Goal: Information Seeking & Learning: Find specific fact

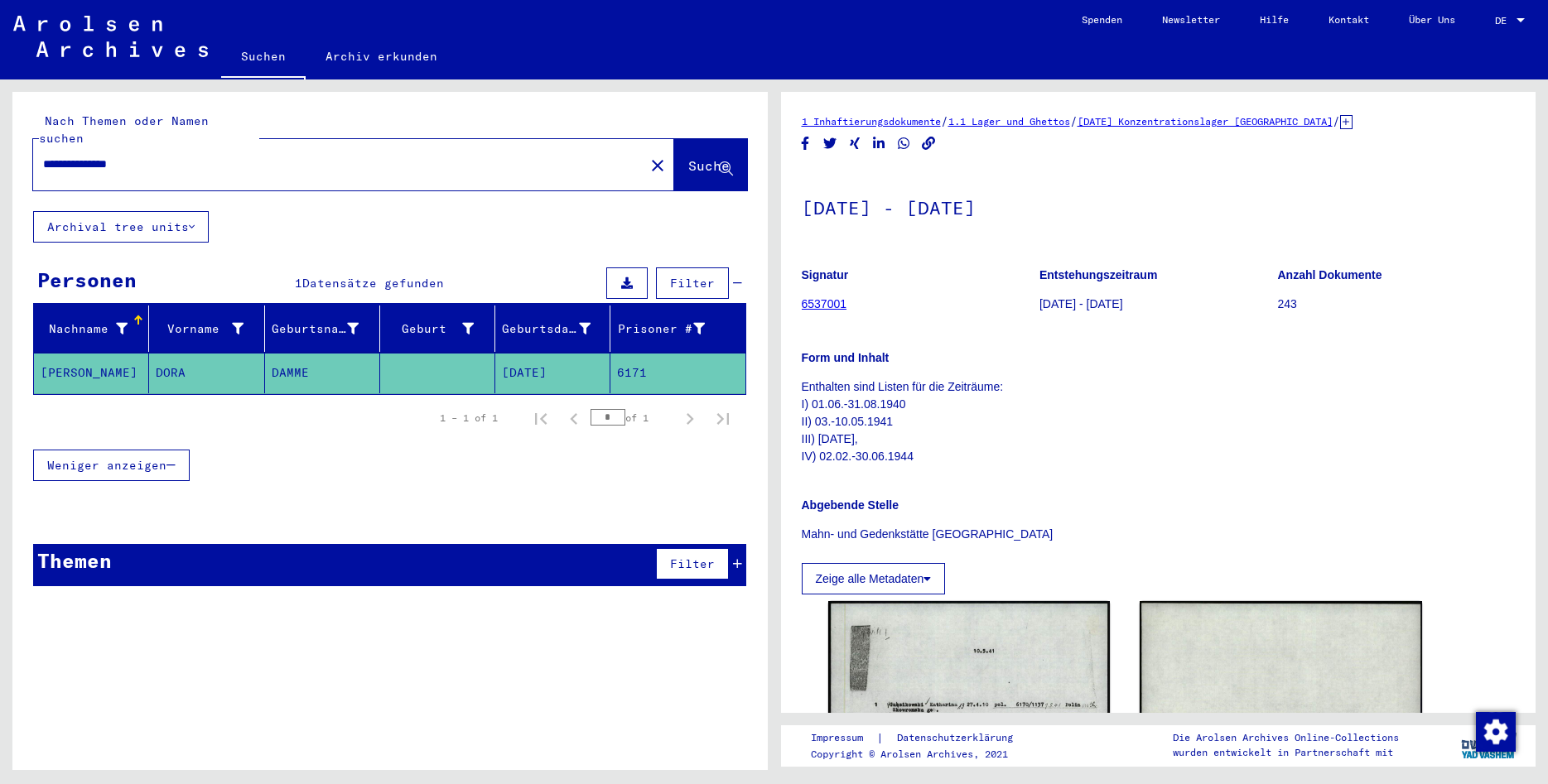
scroll to position [447, 0]
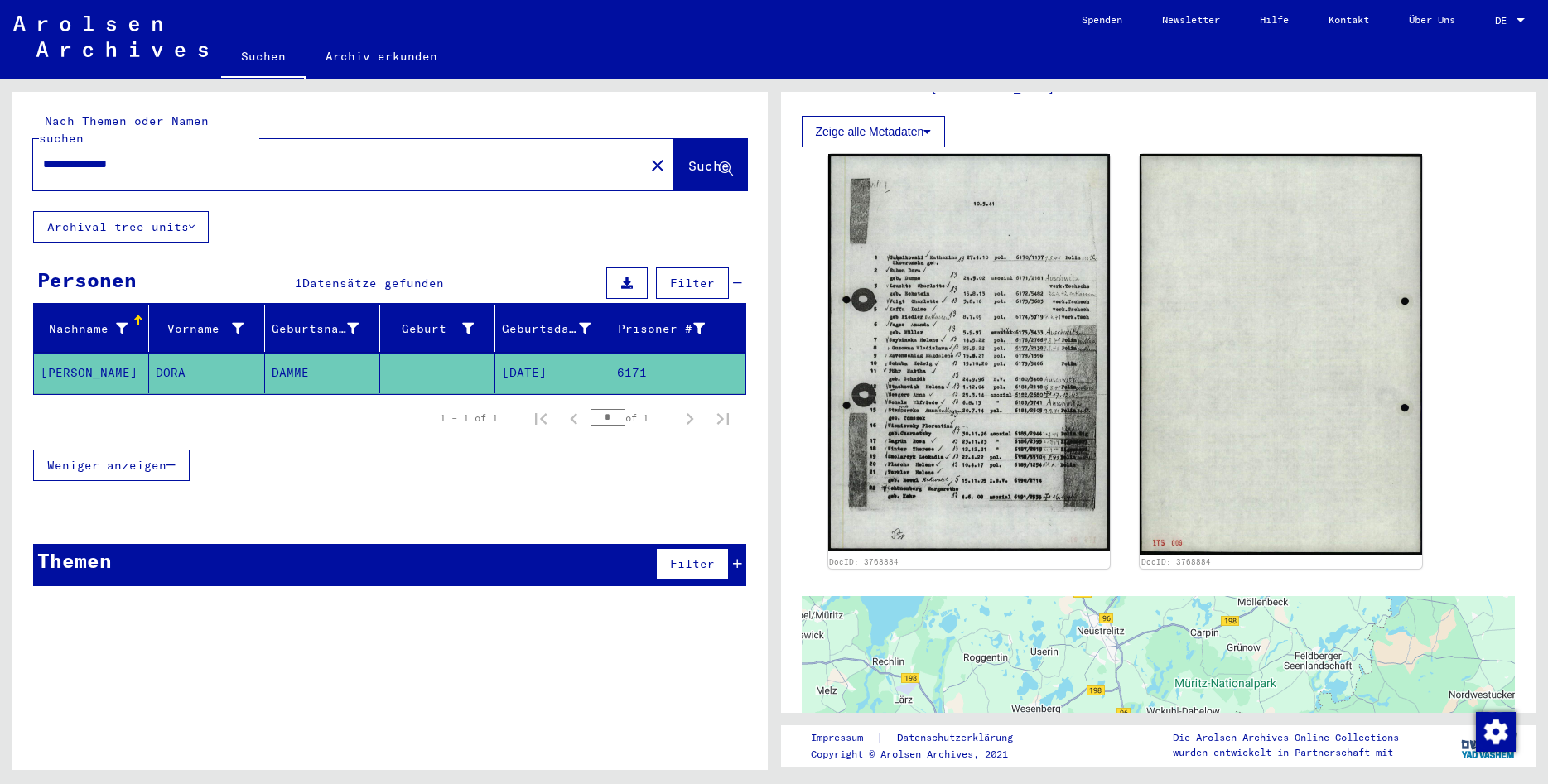
drag, startPoint x: 220, startPoint y: 147, endPoint x: 20, endPoint y: 134, distance: 200.4
click at [43, 155] on input "**********" at bounding box center [339, 164] width 592 height 18
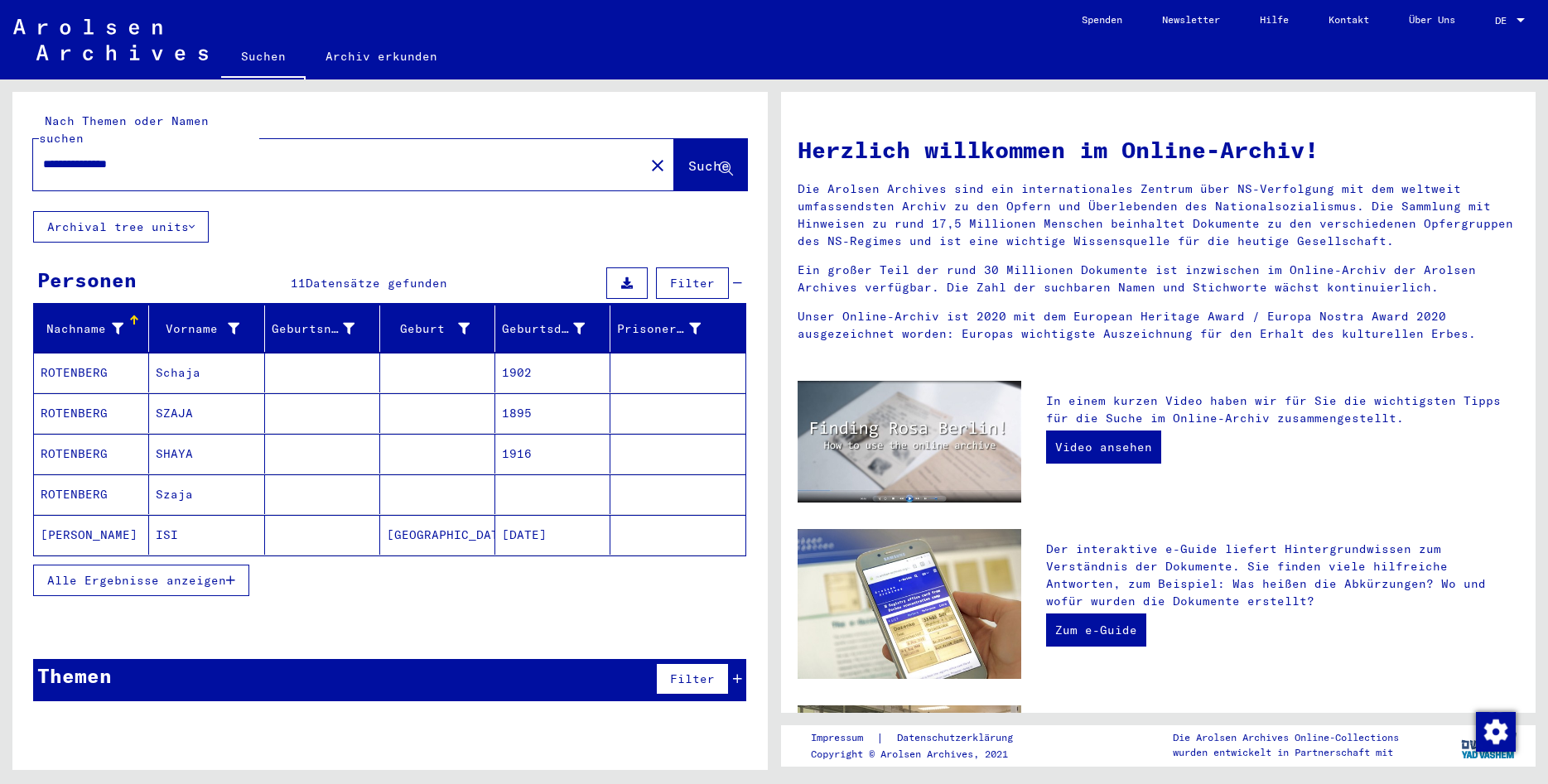
click at [140, 570] on button "Alle Ergebnisse anzeigen" at bounding box center [141, 580] width 216 height 32
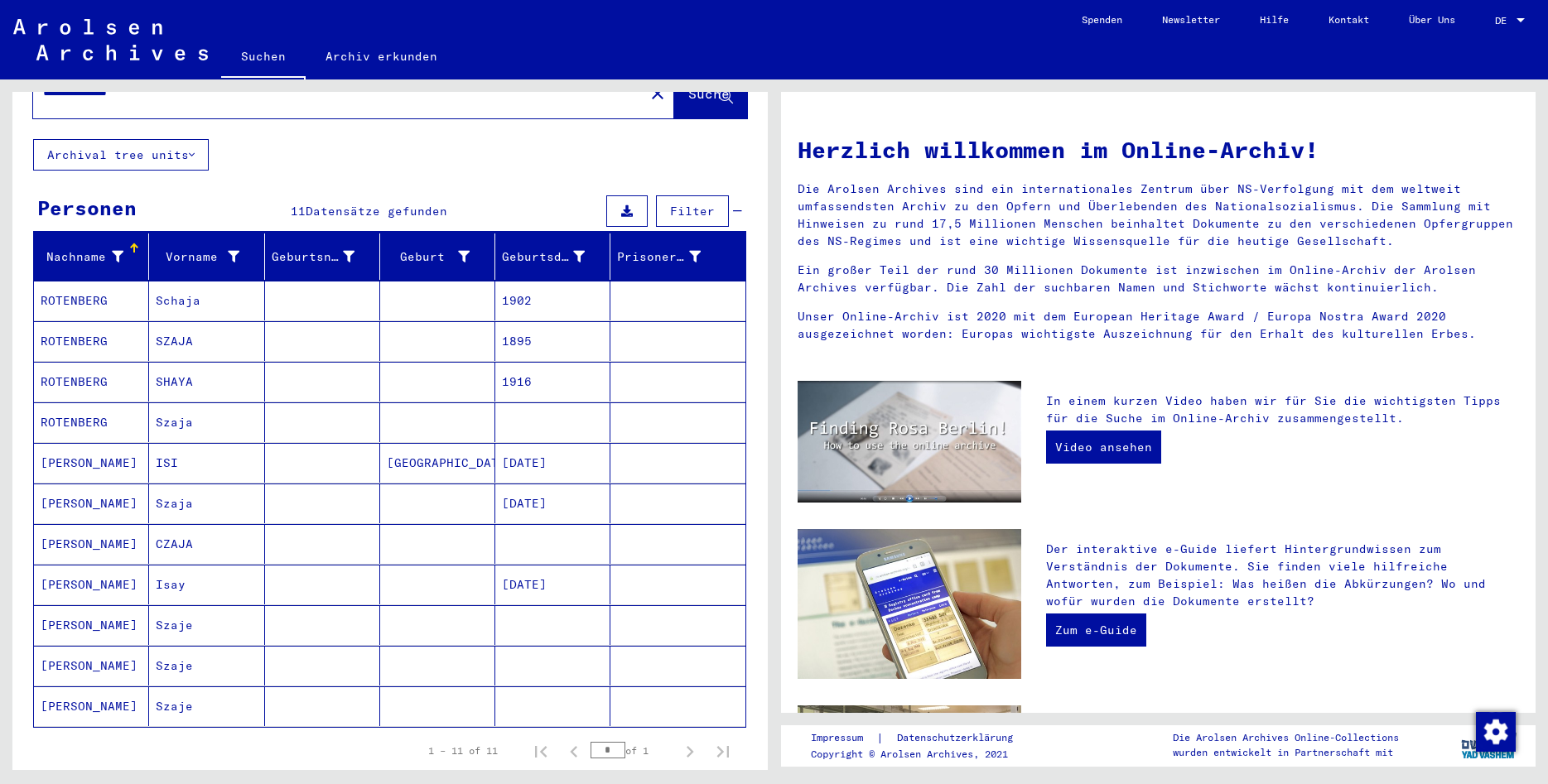
scroll to position [179, 0]
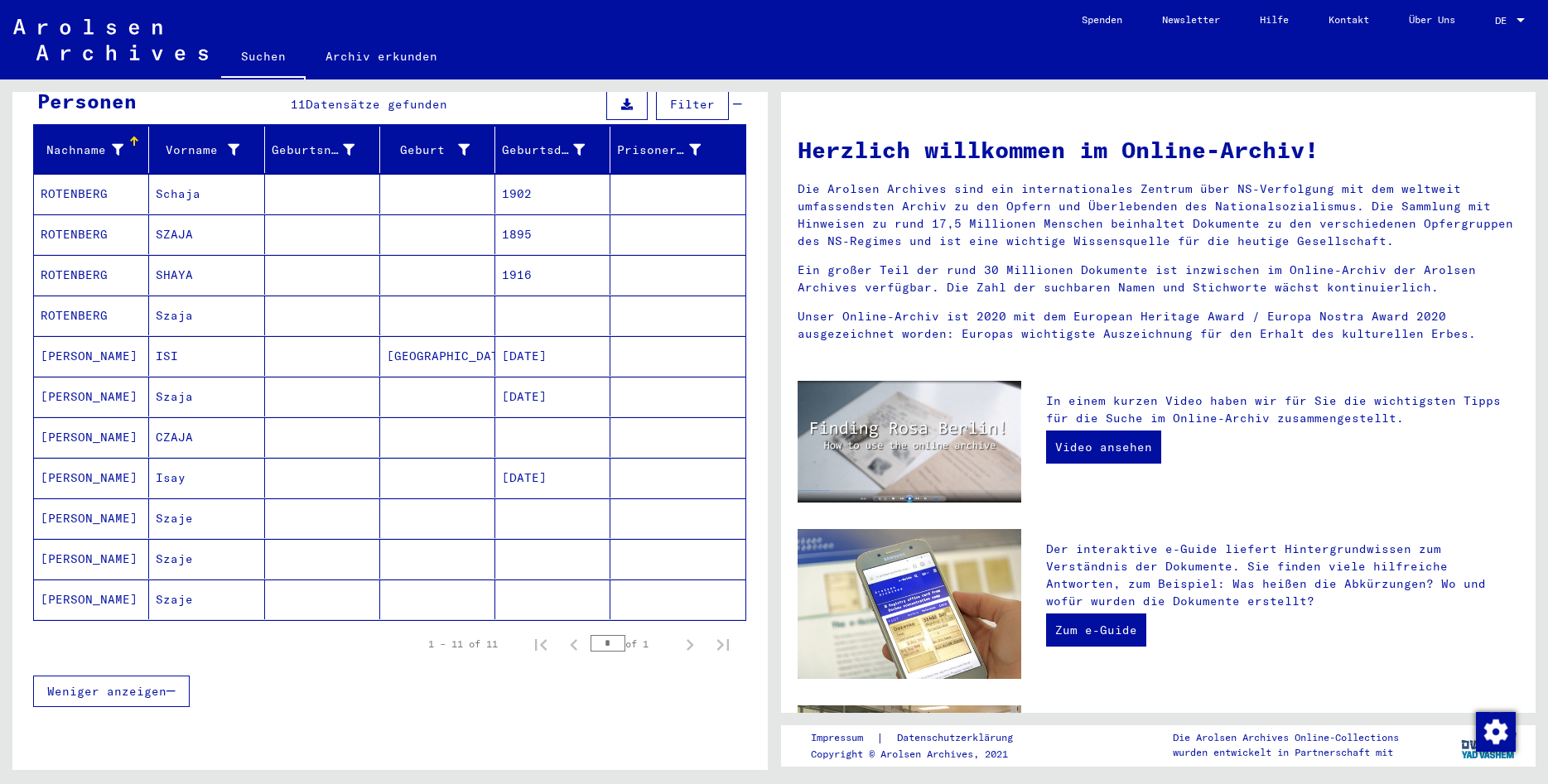
click at [568, 461] on mat-cell "[DATE]" at bounding box center [553, 477] width 115 height 40
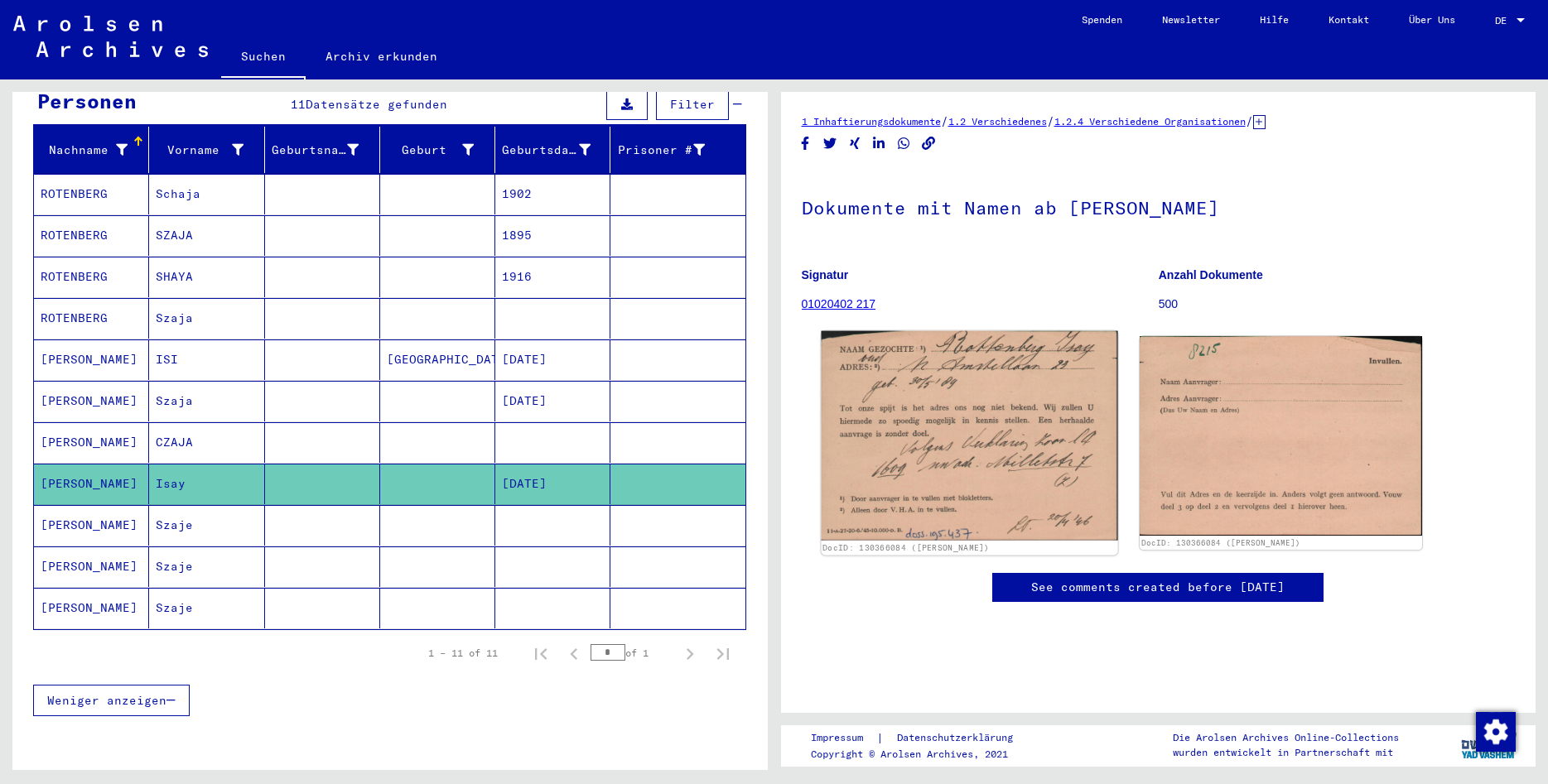
click at [999, 397] on img at bounding box center [968, 435] width 297 height 209
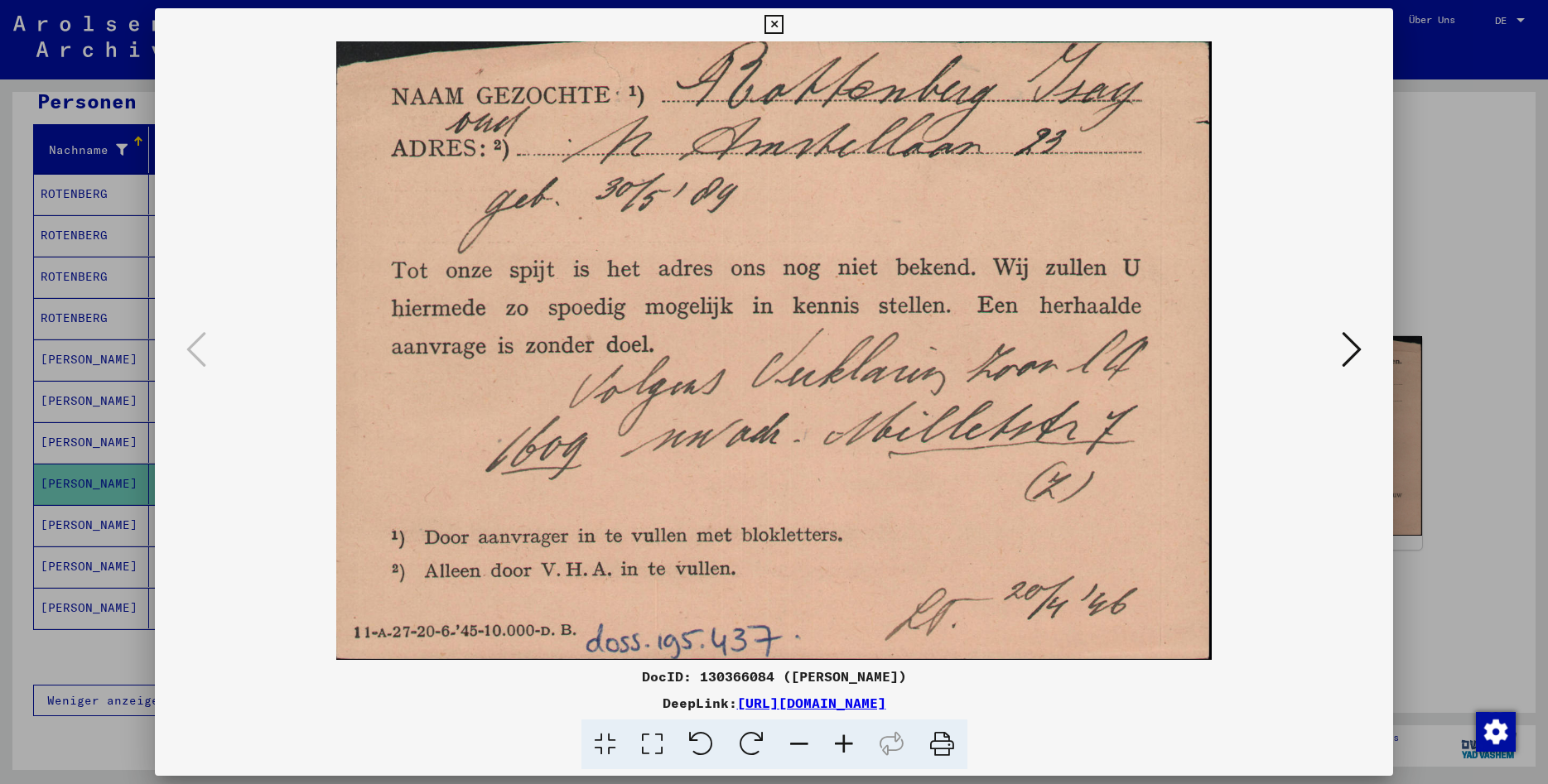
click at [1354, 345] on icon at bounding box center [1351, 349] width 20 height 40
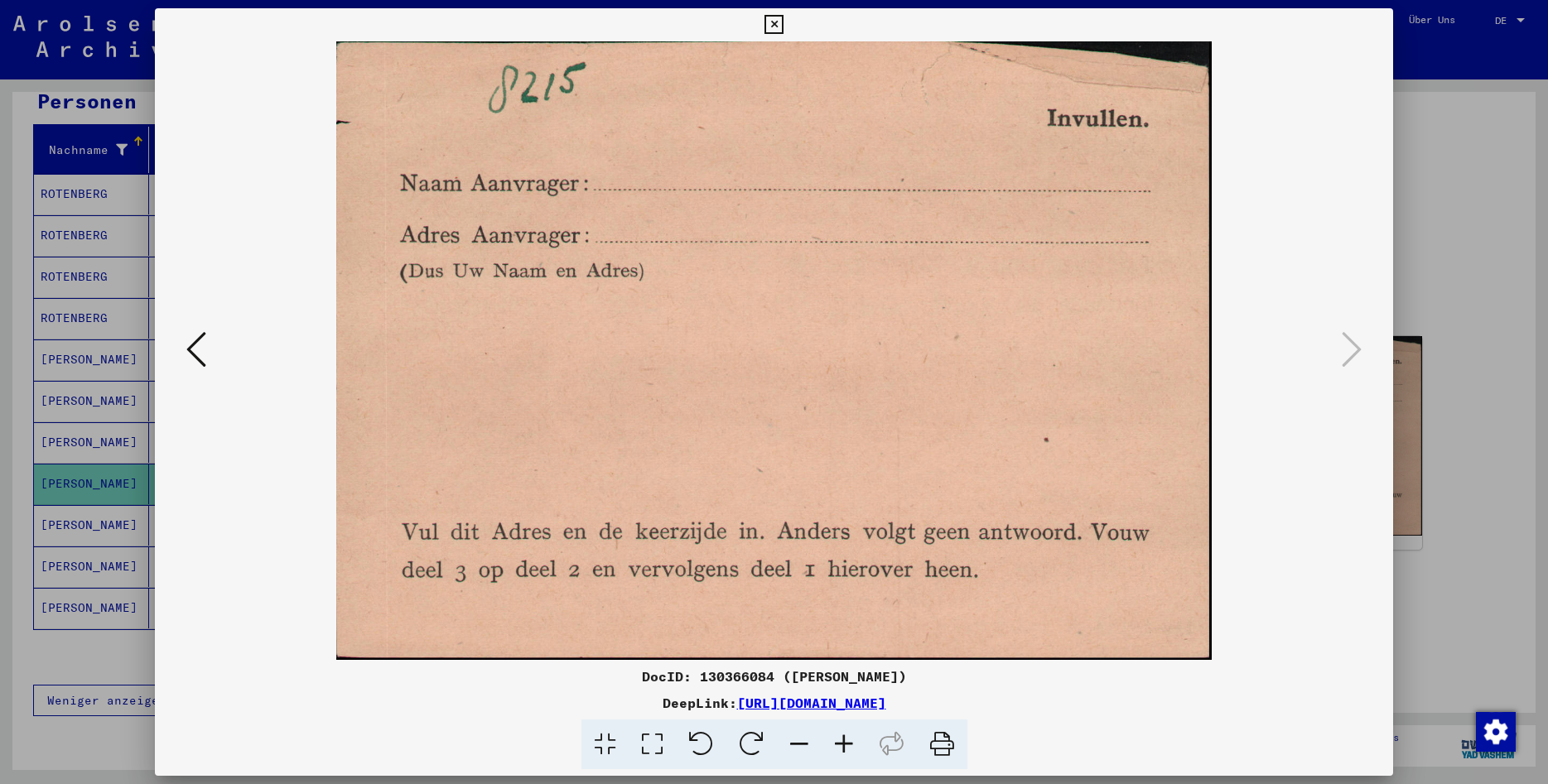
click at [783, 23] on icon at bounding box center [774, 24] width 19 height 20
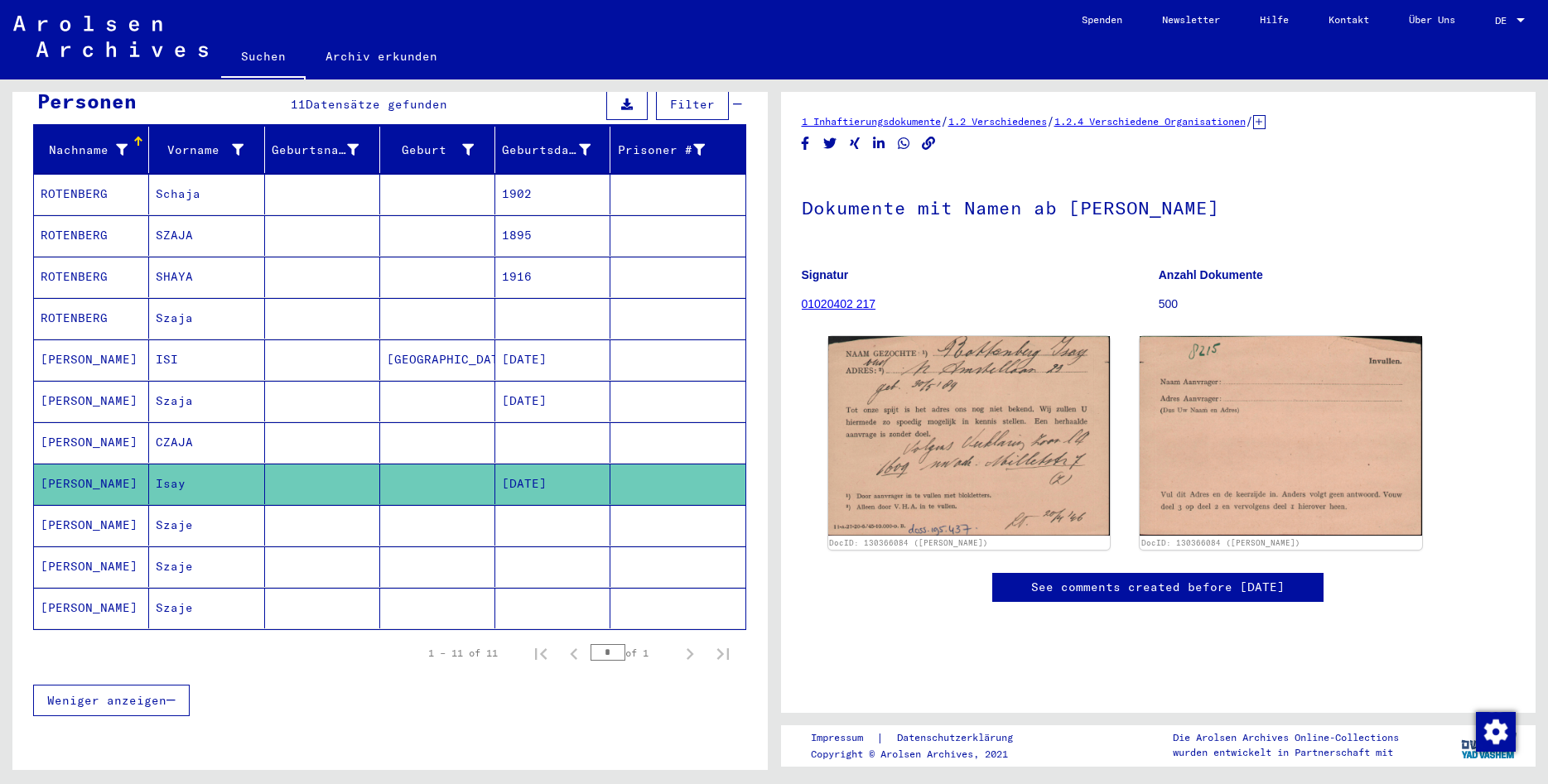
click at [579, 514] on mat-cell at bounding box center [553, 525] width 115 height 41
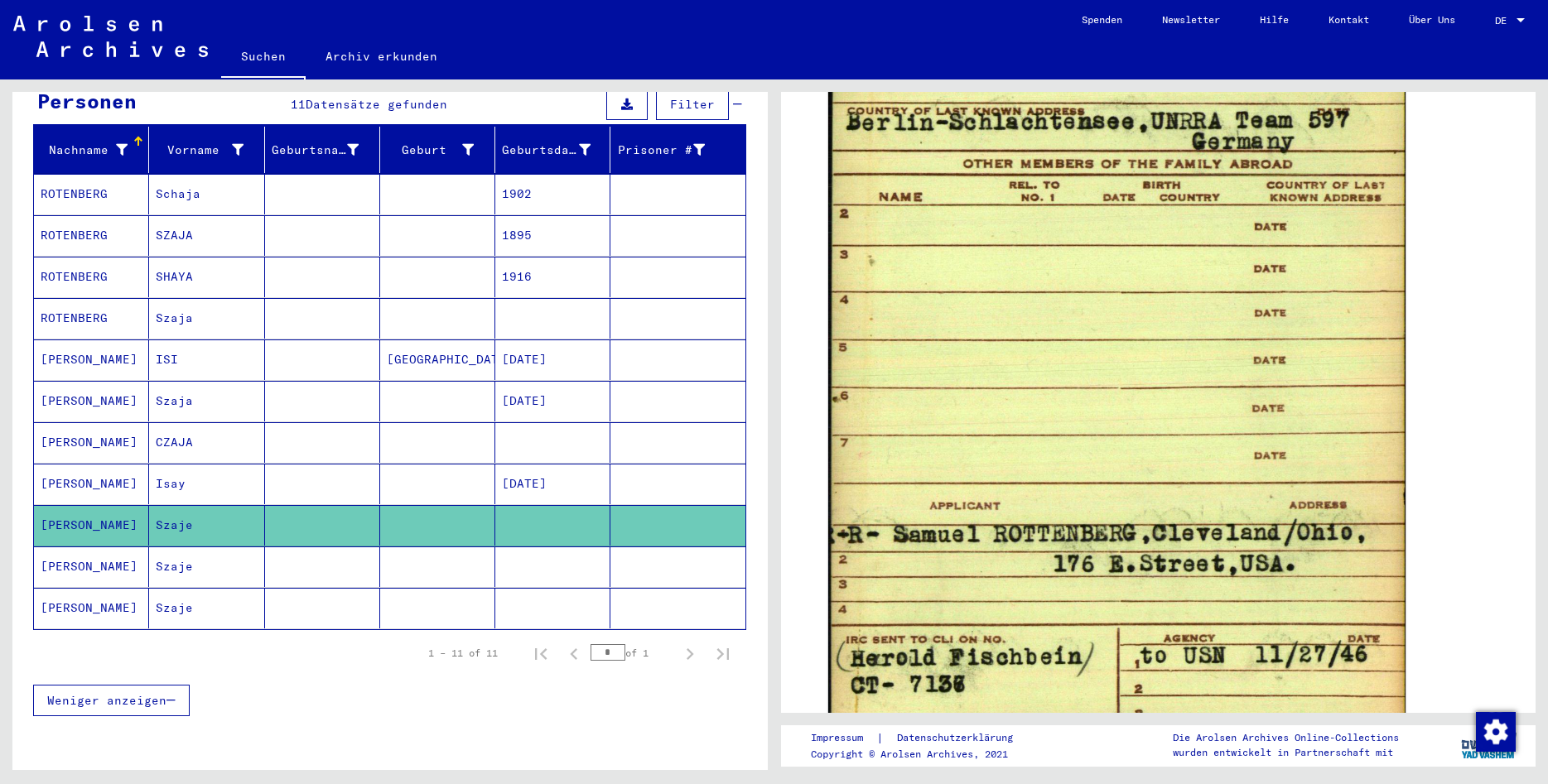
scroll to position [984, 0]
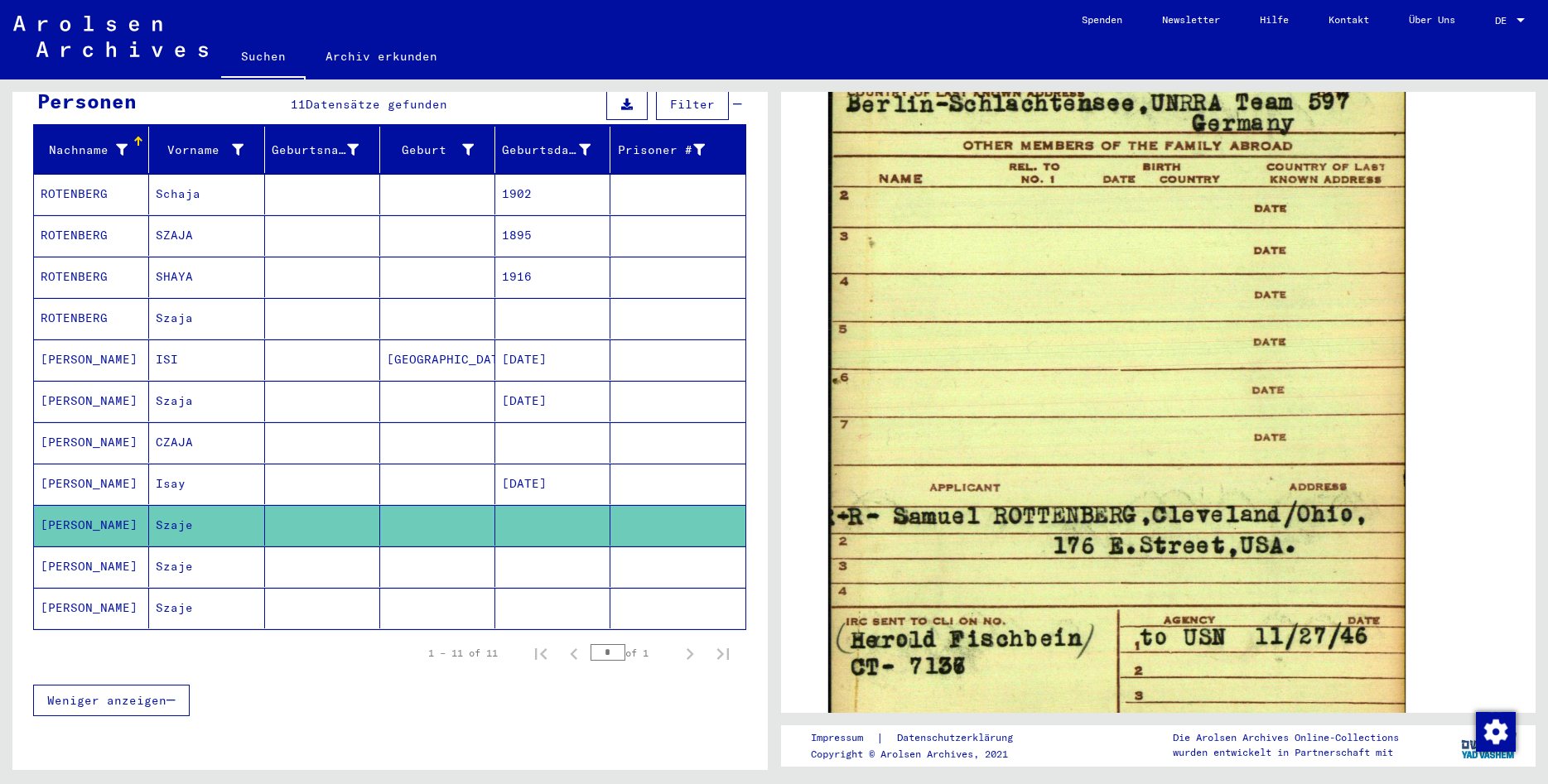
click at [580, 547] on mat-cell at bounding box center [553, 567] width 115 height 41
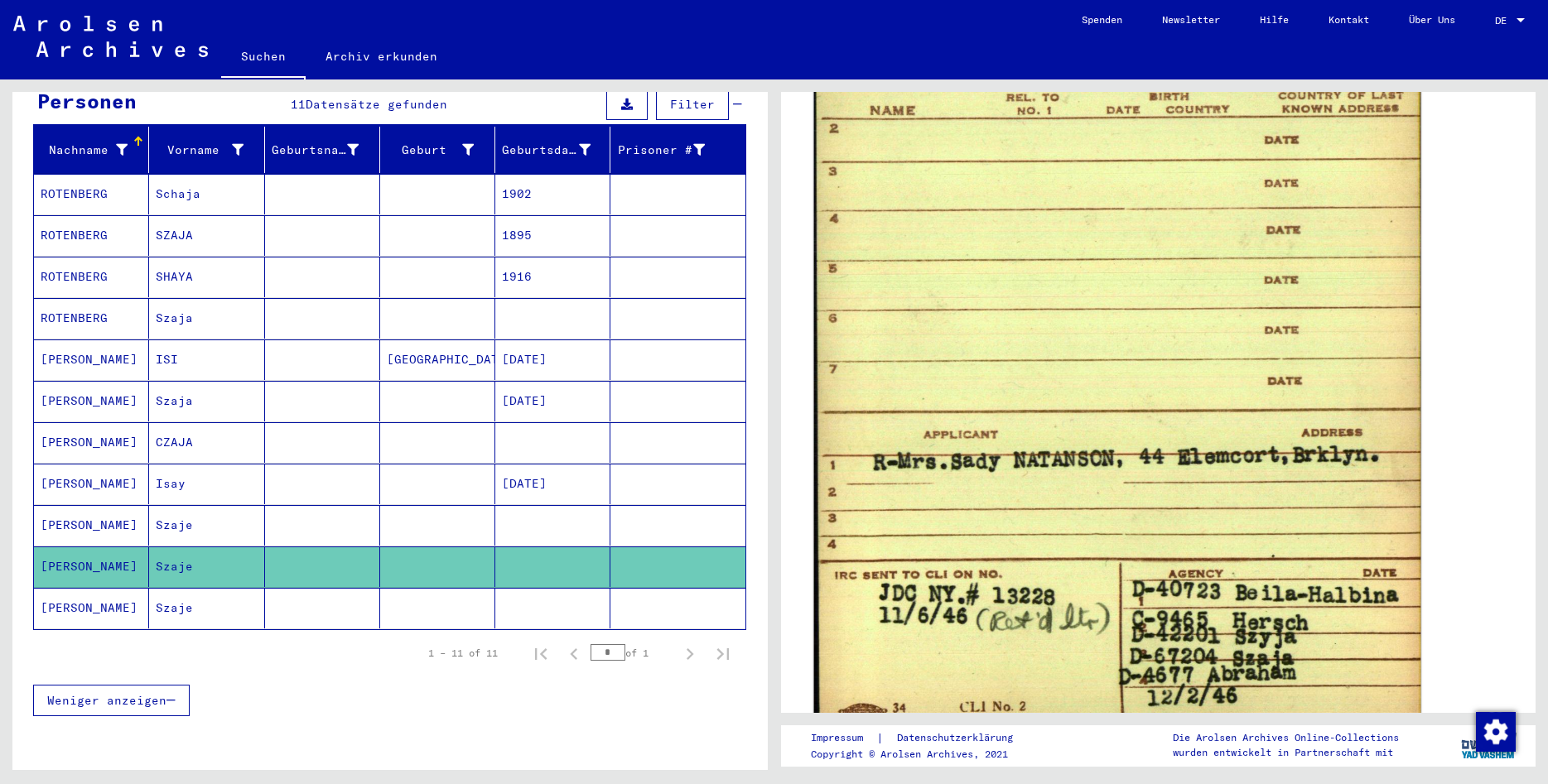
scroll to position [1073, 0]
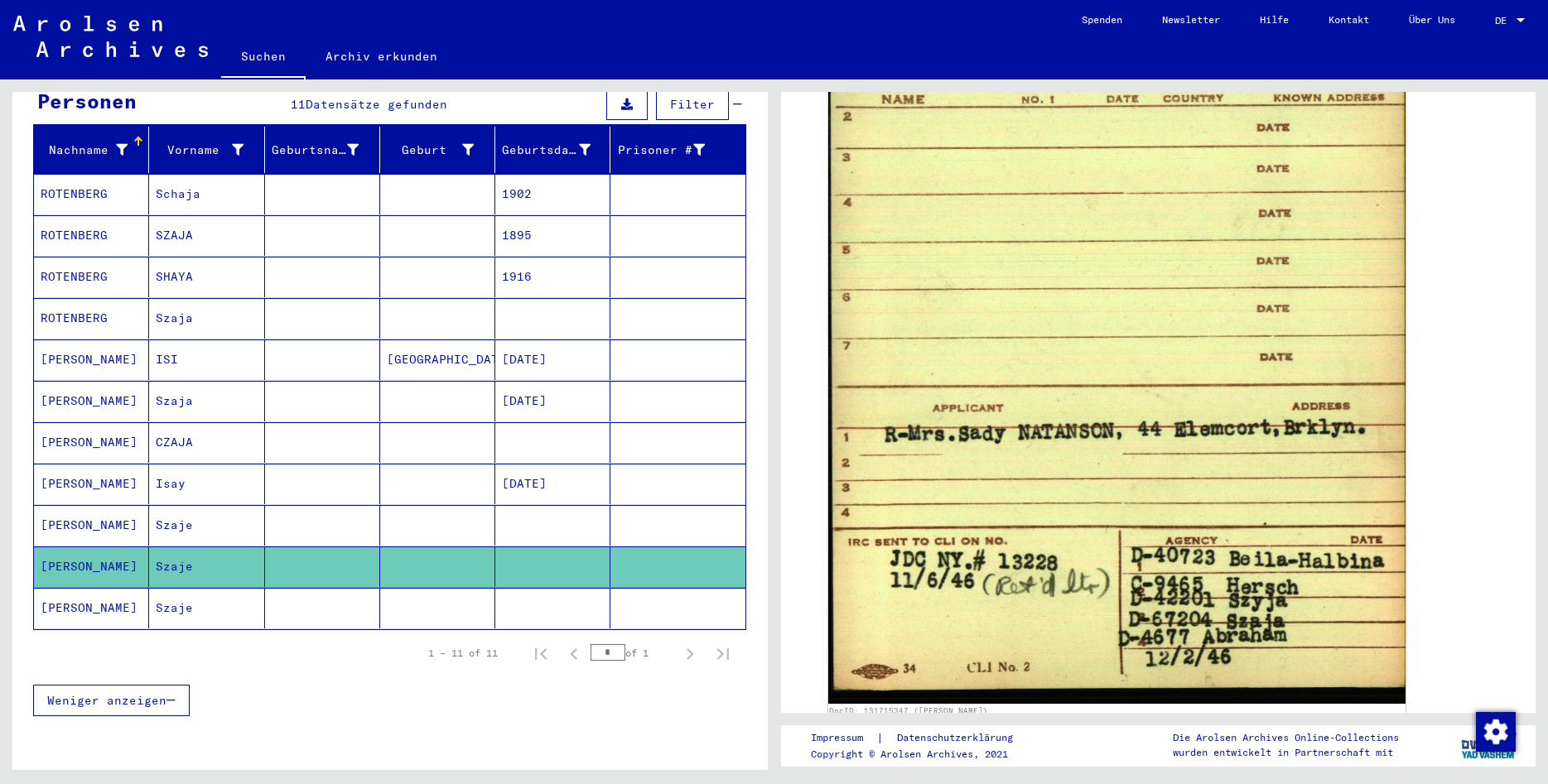
click at [579, 597] on mat-cell at bounding box center [553, 608] width 115 height 41
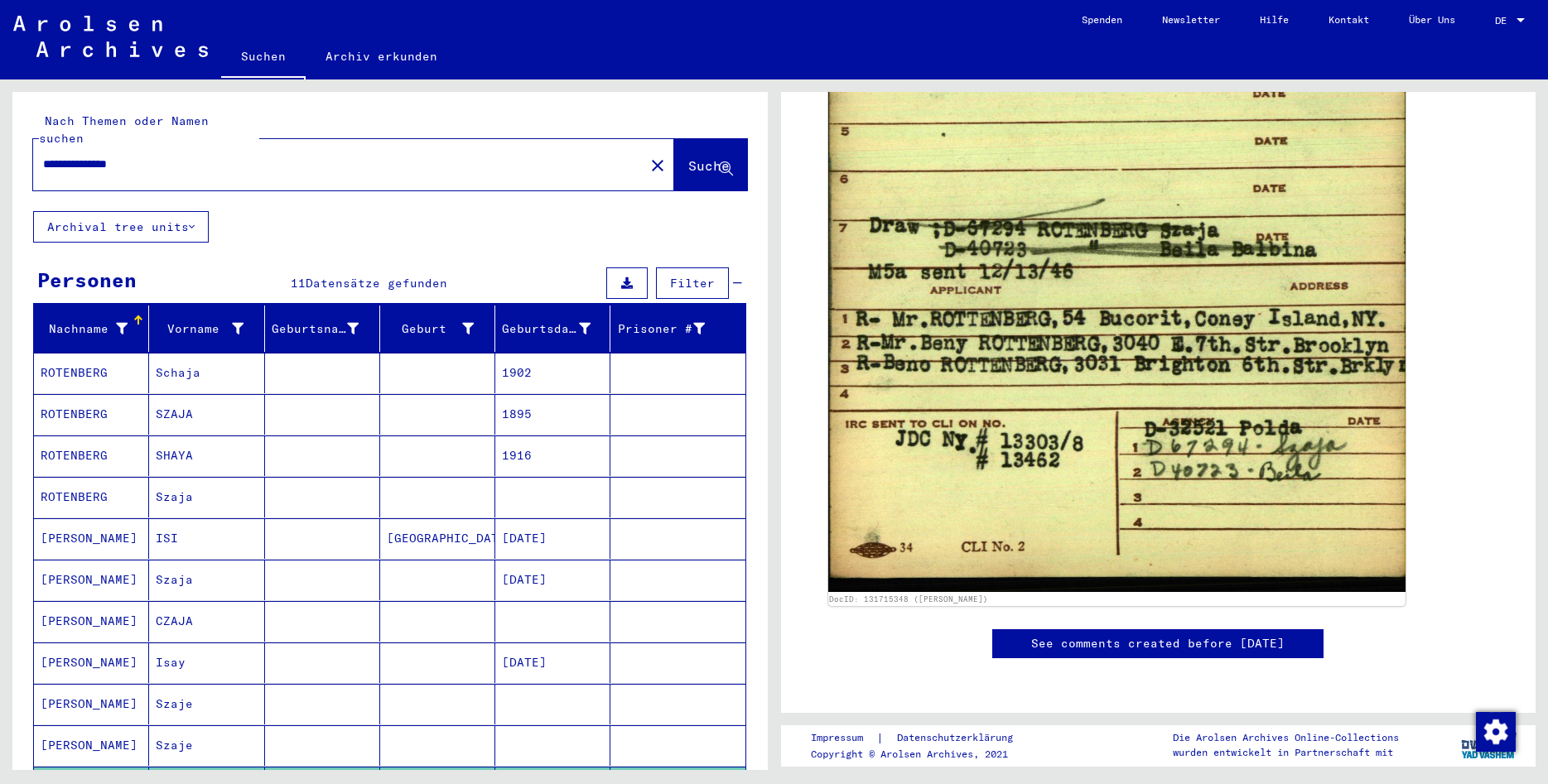
click at [106, 155] on input "**********" at bounding box center [339, 164] width 592 height 18
click at [200, 155] on input "**********" at bounding box center [339, 164] width 592 height 18
type input "**********"
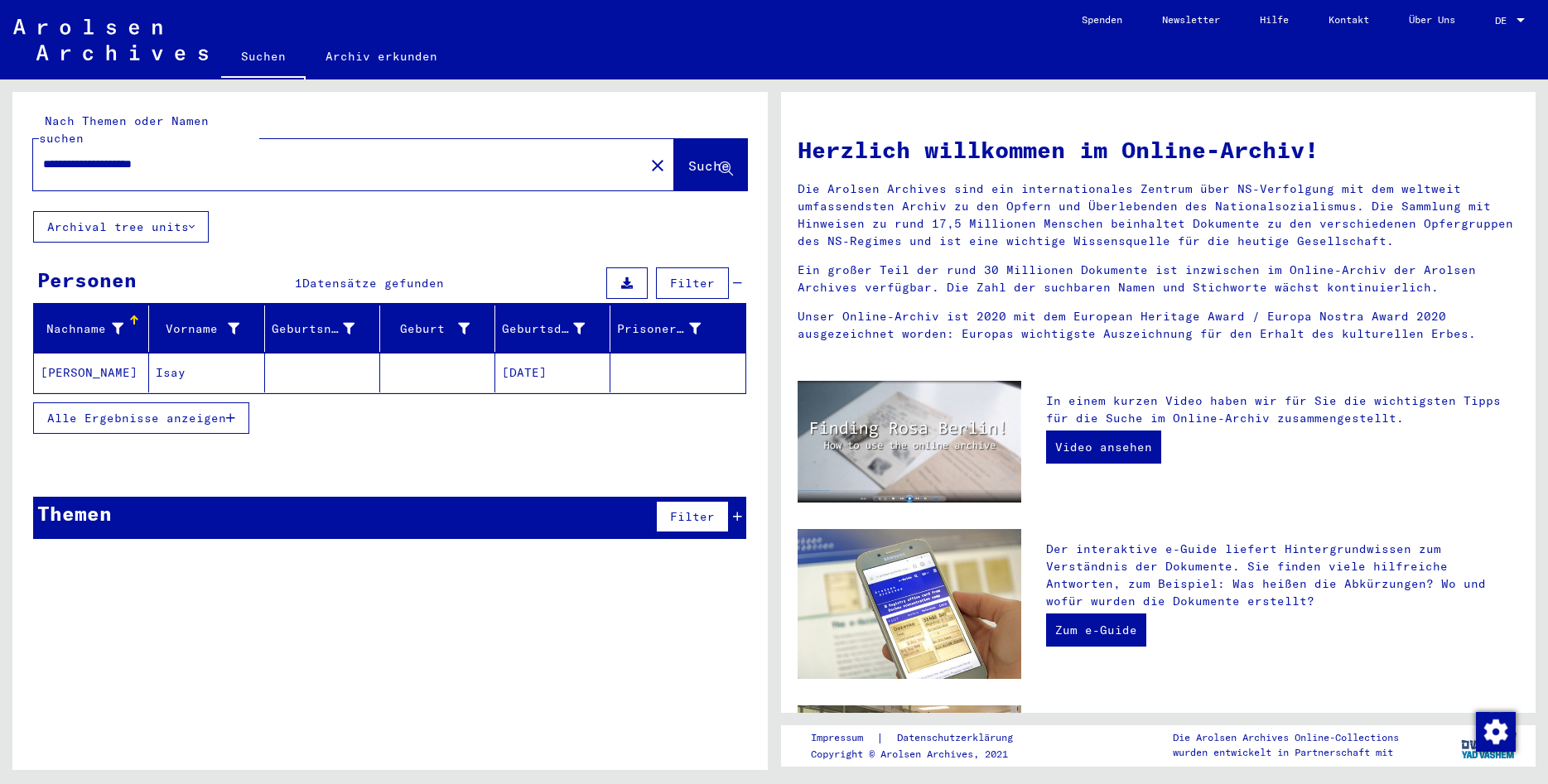
click at [511, 359] on mat-cell "[DATE]" at bounding box center [553, 372] width 115 height 40
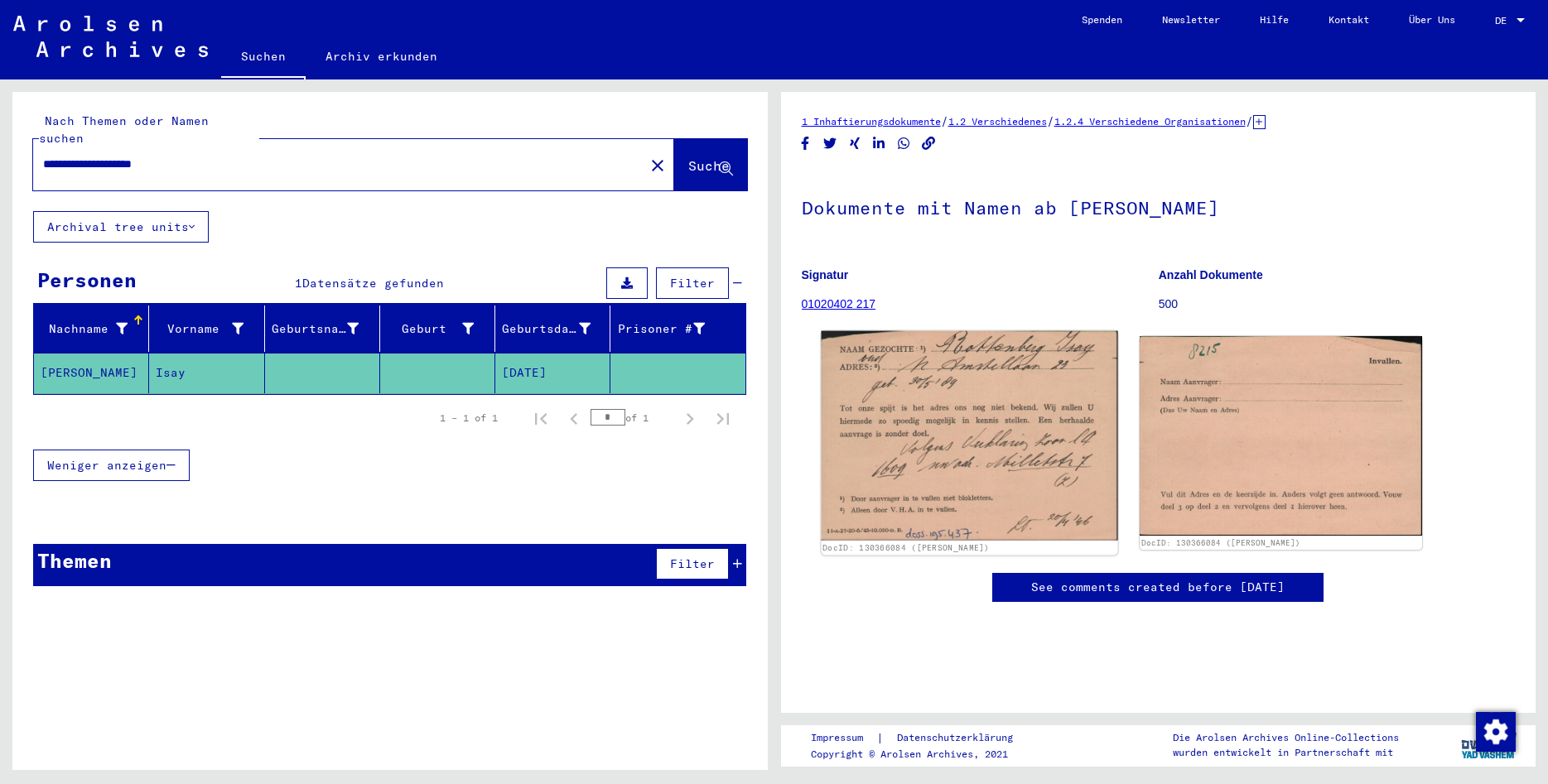
click at [1022, 399] on img at bounding box center [968, 435] width 297 height 209
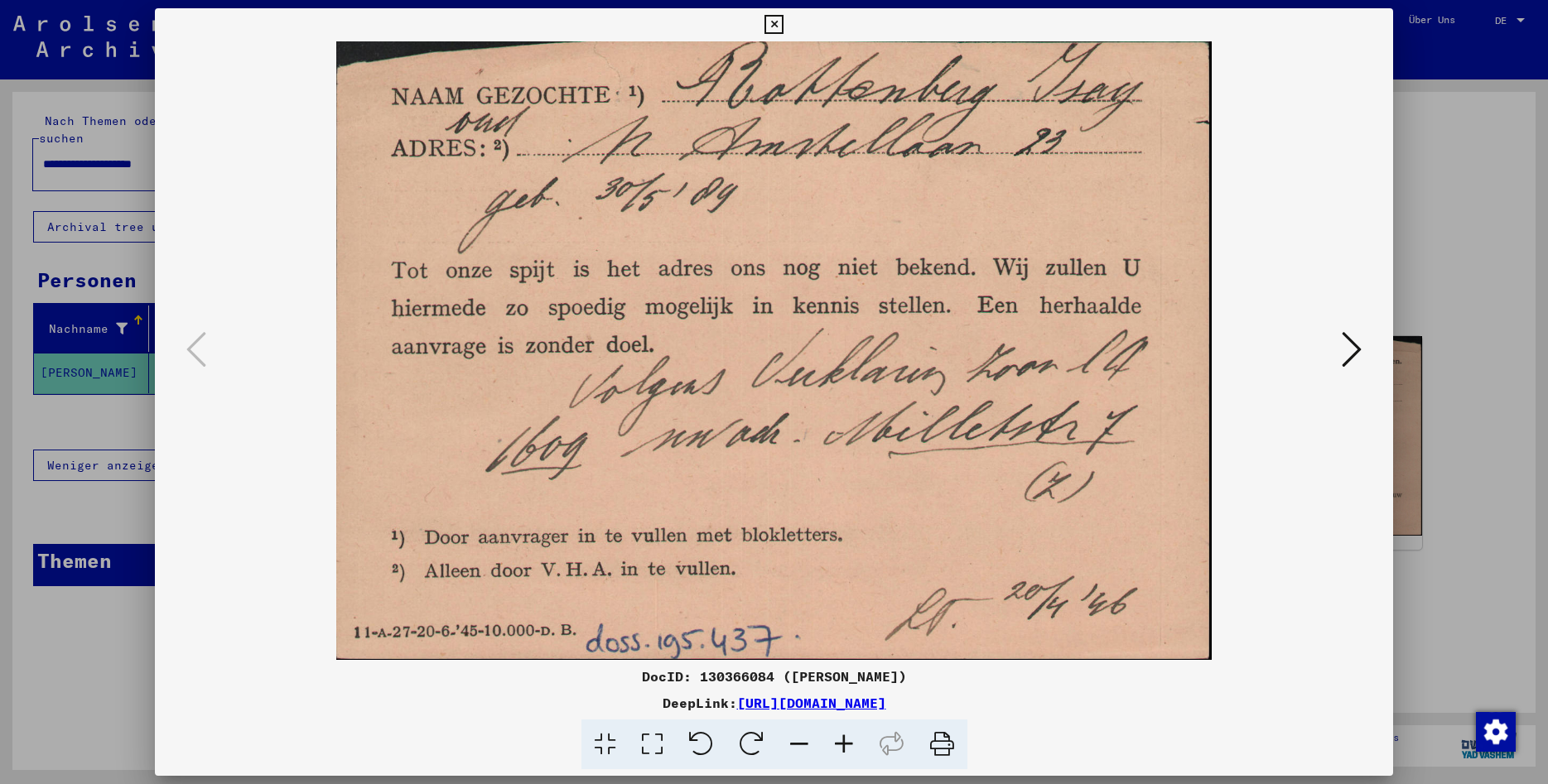
click at [1343, 356] on button at bounding box center [1352, 351] width 30 height 47
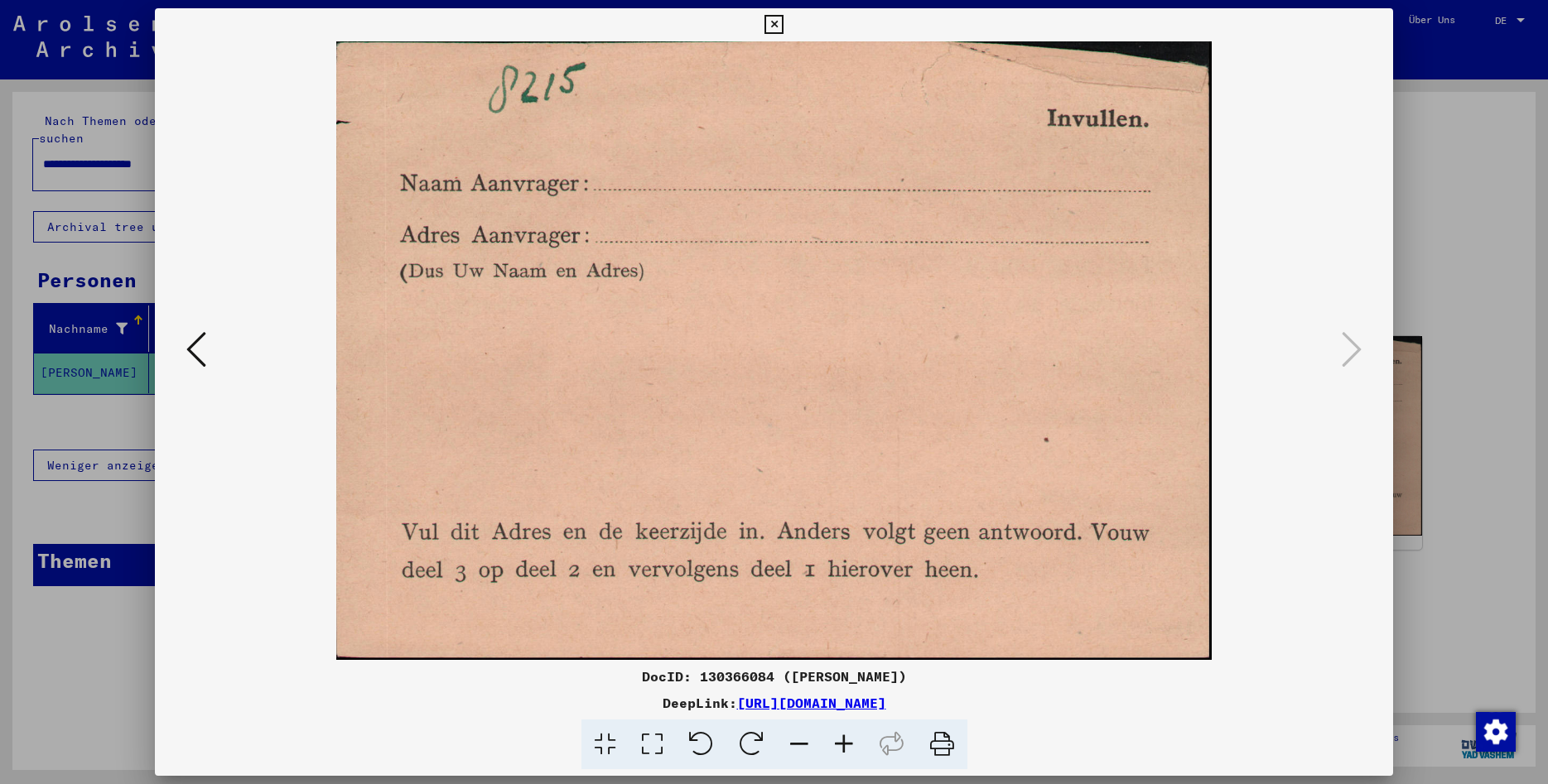
click at [202, 351] on icon at bounding box center [195, 349] width 20 height 40
